Goal: Communication & Community: Answer question/provide support

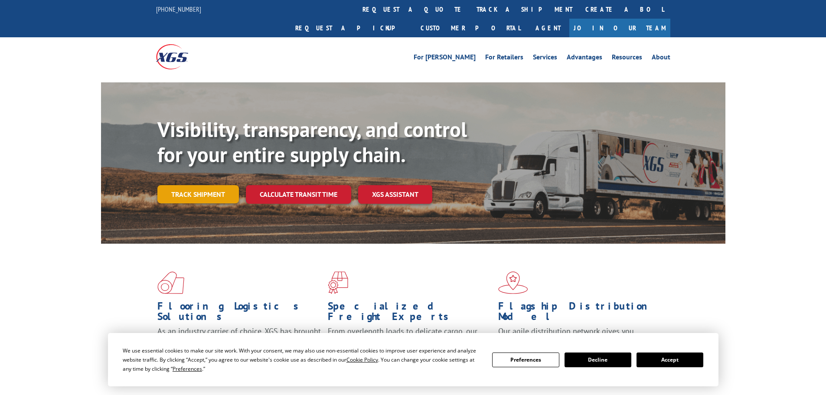
click at [209, 185] on link "Track shipment" at bounding box center [198, 194] width 82 height 18
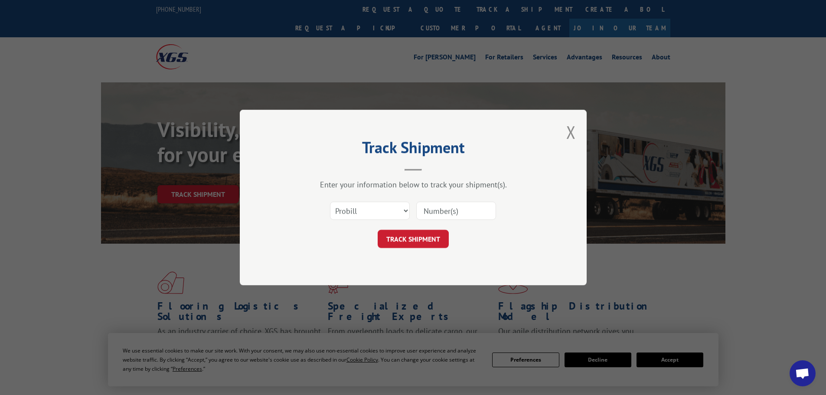
click at [445, 211] on input at bounding box center [456, 211] width 80 height 18
paste input "17635936"
type input "17635936"
click at [428, 235] on button "TRACK SHIPMENT" at bounding box center [413, 239] width 71 height 18
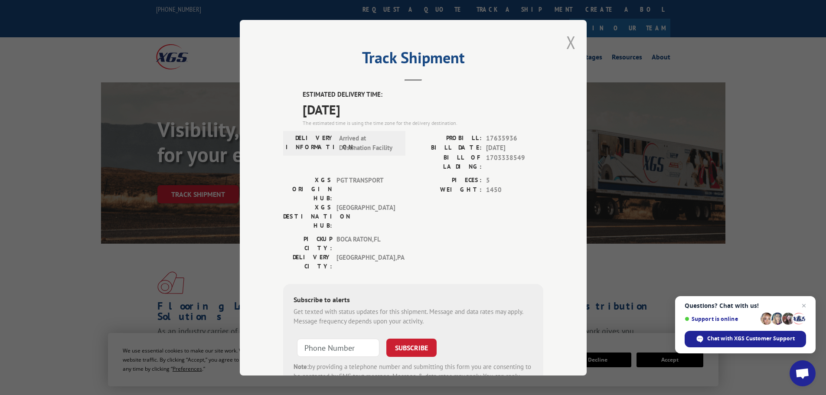
click at [566, 43] on button "Close modal" at bounding box center [571, 42] width 10 height 23
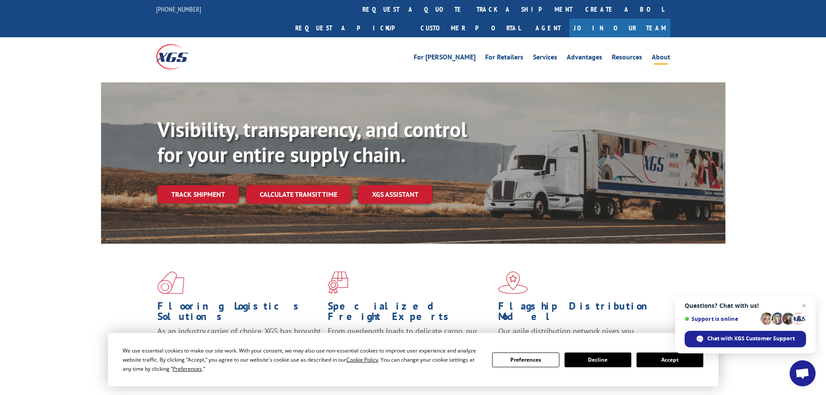
click at [657, 54] on link "About" at bounding box center [661, 59] width 19 height 10
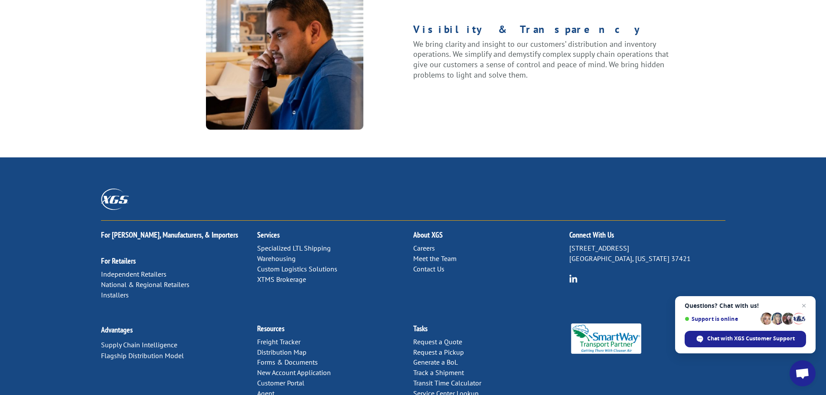
scroll to position [1116, 0]
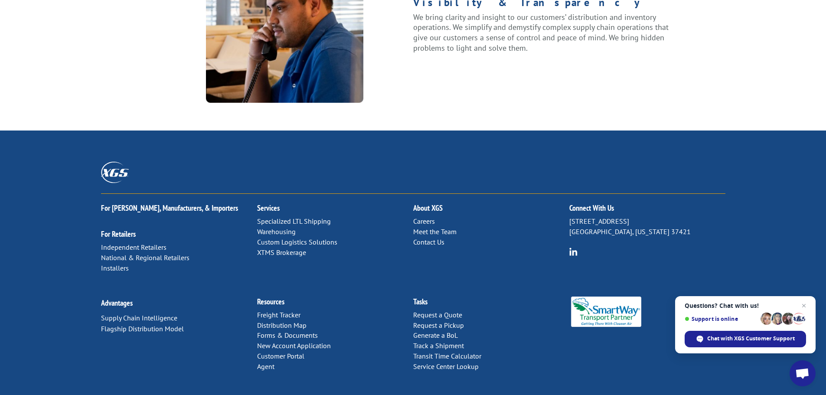
click at [436, 238] on link "Contact Us" at bounding box center [428, 242] width 31 height 9
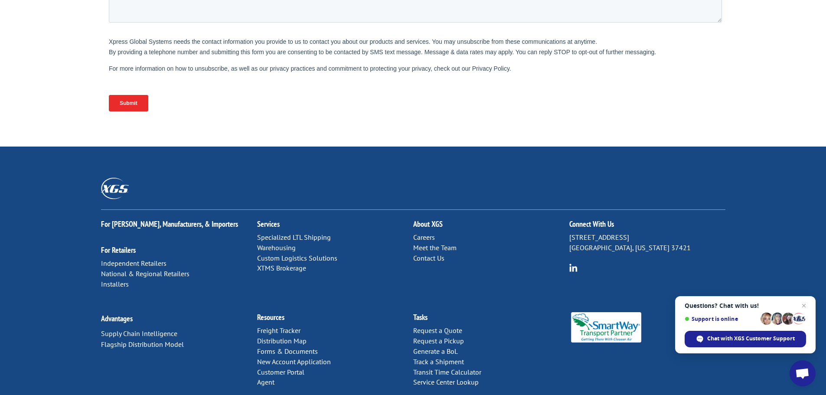
scroll to position [356, 0]
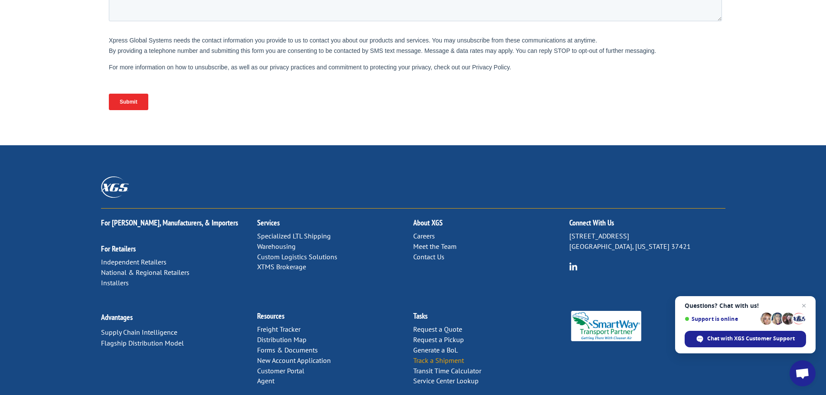
click at [457, 356] on link "Track a Shipment" at bounding box center [438, 360] width 51 height 9
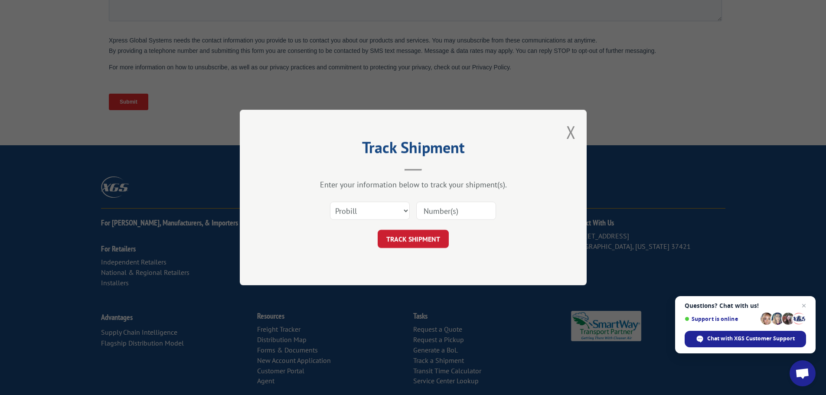
click at [467, 215] on input at bounding box center [456, 211] width 80 height 18
type input "17635936"
click at [434, 235] on button "TRACK SHIPMENT" at bounding box center [413, 239] width 71 height 18
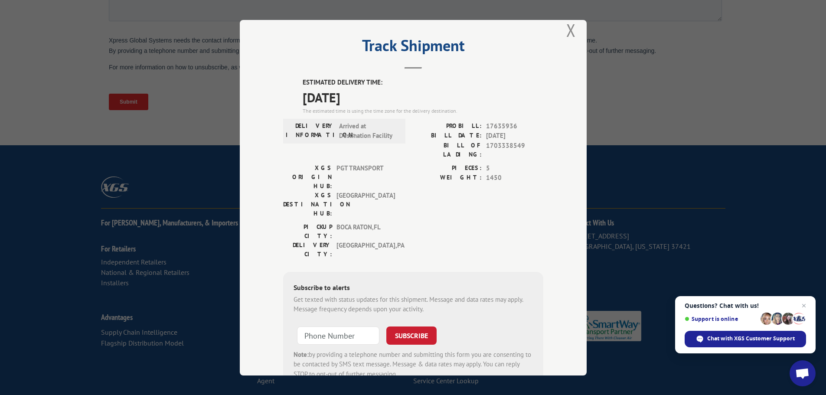
scroll to position [0, 0]
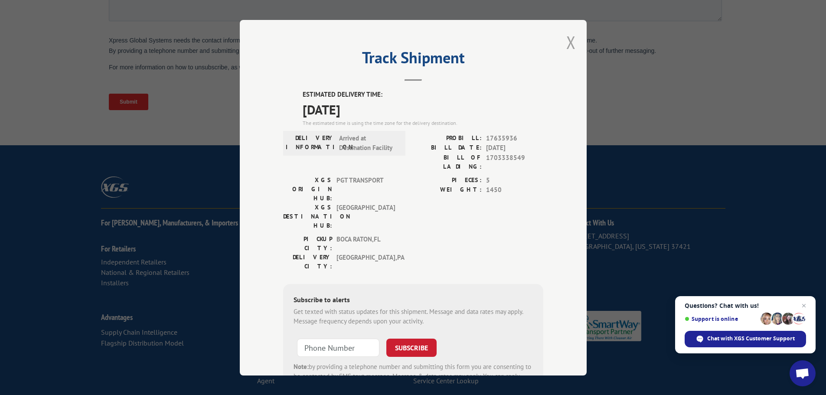
click at [570, 40] on button "Close modal" at bounding box center [571, 42] width 10 height 23
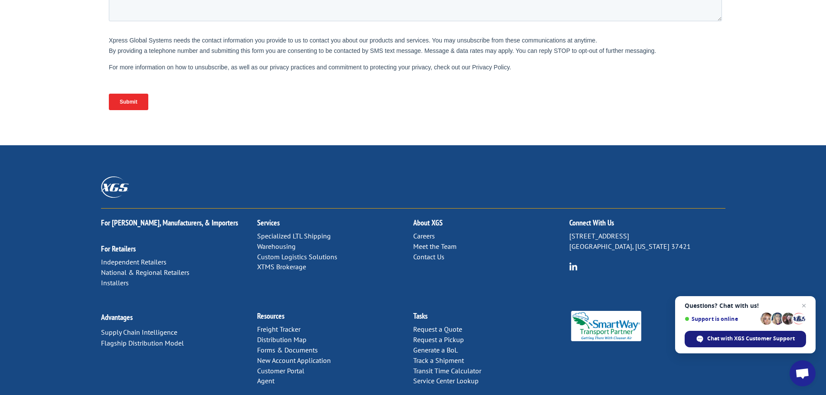
click at [728, 339] on span "Chat with XGS Customer Support" at bounding box center [751, 339] width 88 height 8
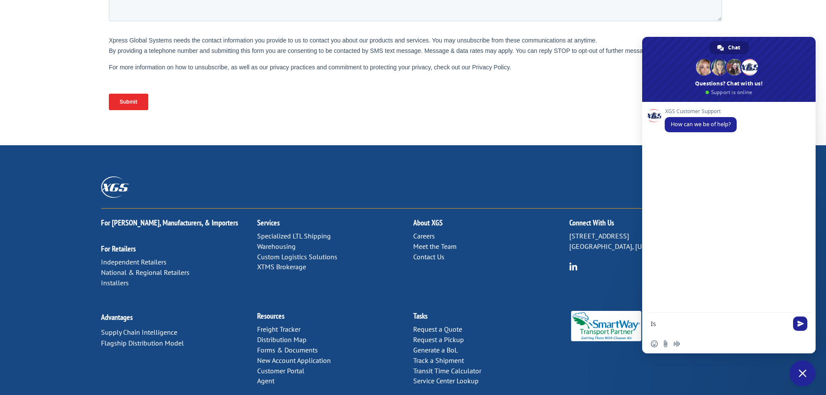
type textarea "I"
type textarea "I want to confirm the delivery address for my upcoming delivery"
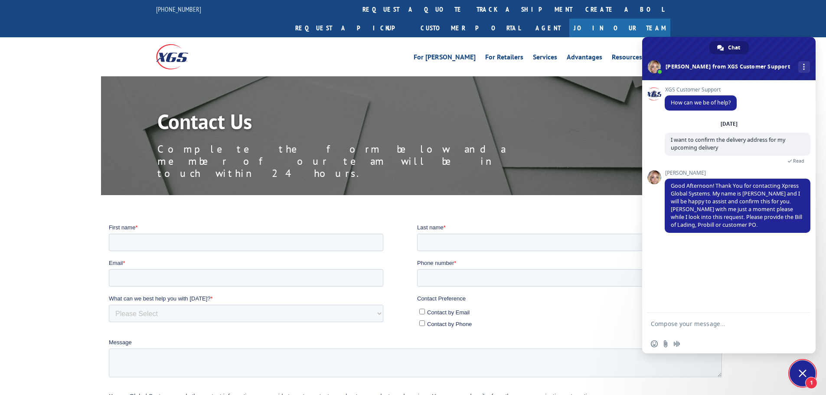
click at [700, 324] on textarea "Compose your message..." at bounding box center [719, 324] width 137 height 8
paste textarea "17635936"
type textarea "Probill 17635936"
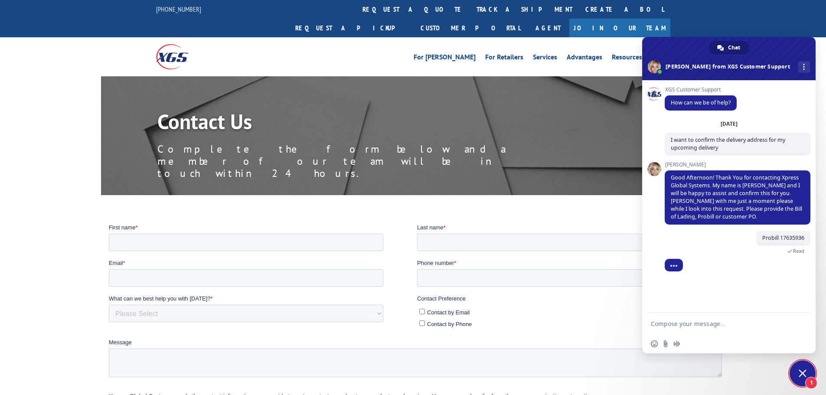
scroll to position [5, 0]
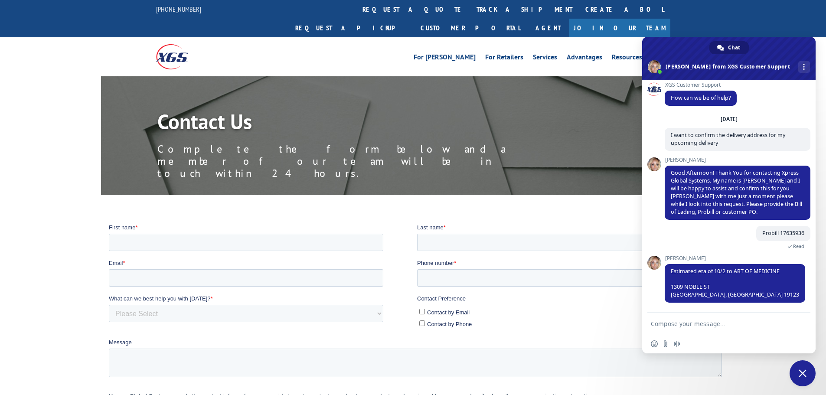
click at [699, 323] on textarea "Compose your message..." at bounding box center [719, 324] width 137 height 8
click at [761, 321] on textarea "Perfect. Is there any way we can get a time estimate?" at bounding box center [719, 327] width 137 height 16
click at [758, 325] on textarea "Perfect. Is there any way we can get a time estimate?" at bounding box center [719, 327] width 137 height 16
click at [717, 334] on textarea "Perfect. Is there any way we can get a delivery time estimate?" at bounding box center [719, 327] width 137 height 16
type textarea "Perfect. Is there any way we can get a delivery time estimate? This is a storag…"
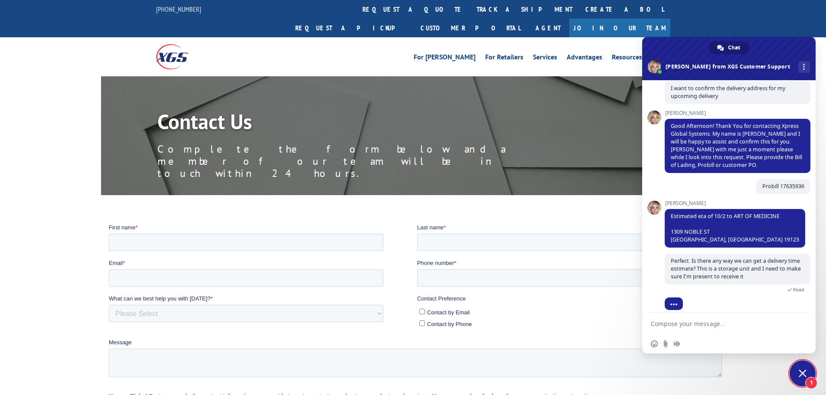
scroll to position [95, 0]
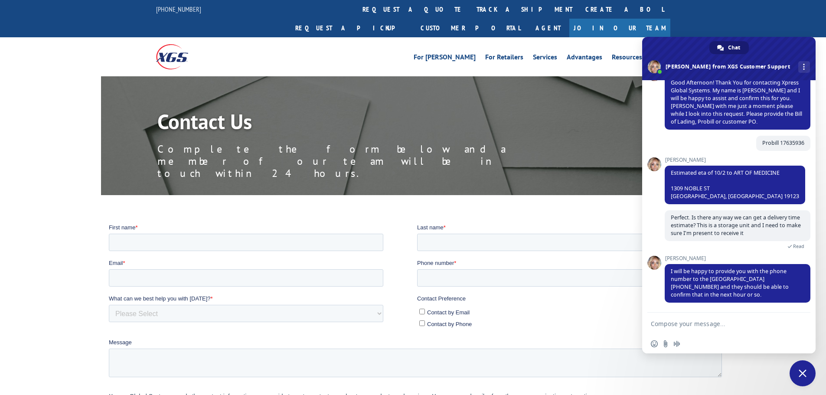
click at [700, 326] on textarea "Compose your message..." at bounding box center [719, 324] width 137 height 8
type textarea "Great. Thank you"
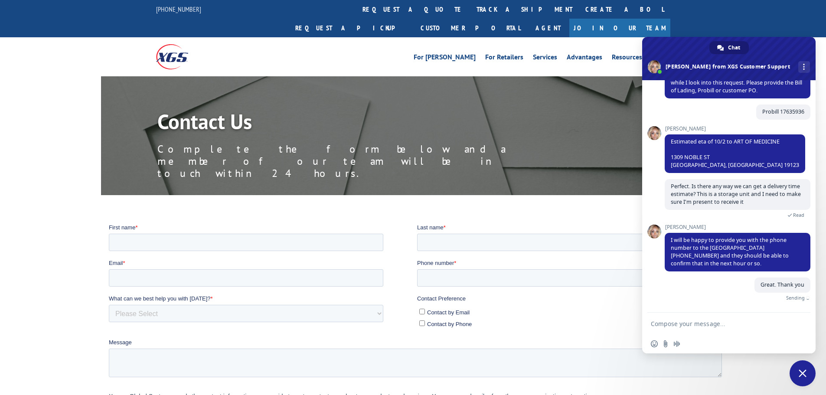
scroll to position [116, 0]
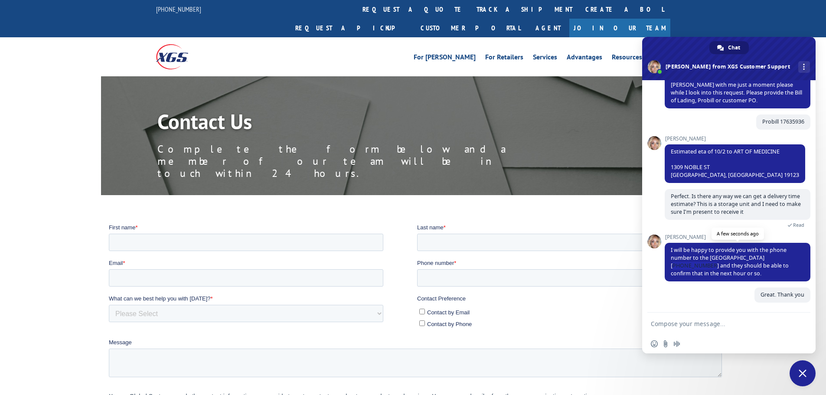
drag, startPoint x: 758, startPoint y: 258, endPoint x: 793, endPoint y: 258, distance: 34.3
click at [789, 258] on span "I will be happy to provide you with the phone number to the Baltimore terminal …" at bounding box center [730, 261] width 118 height 31
copy span "410-993-1622"
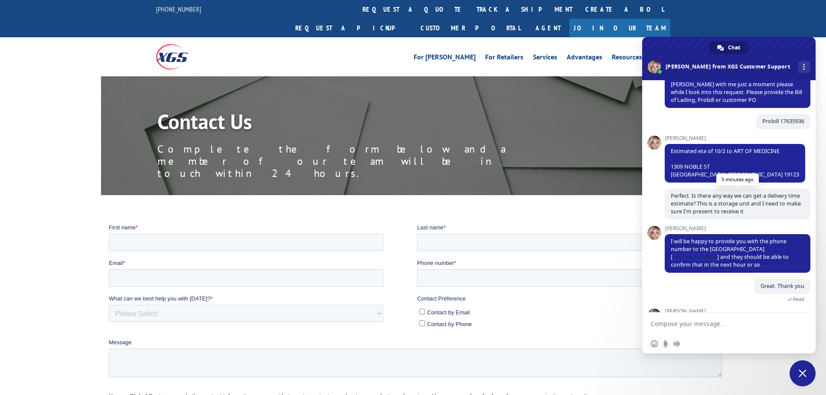
scroll to position [73, 0]
